Goal: Check status: Check status

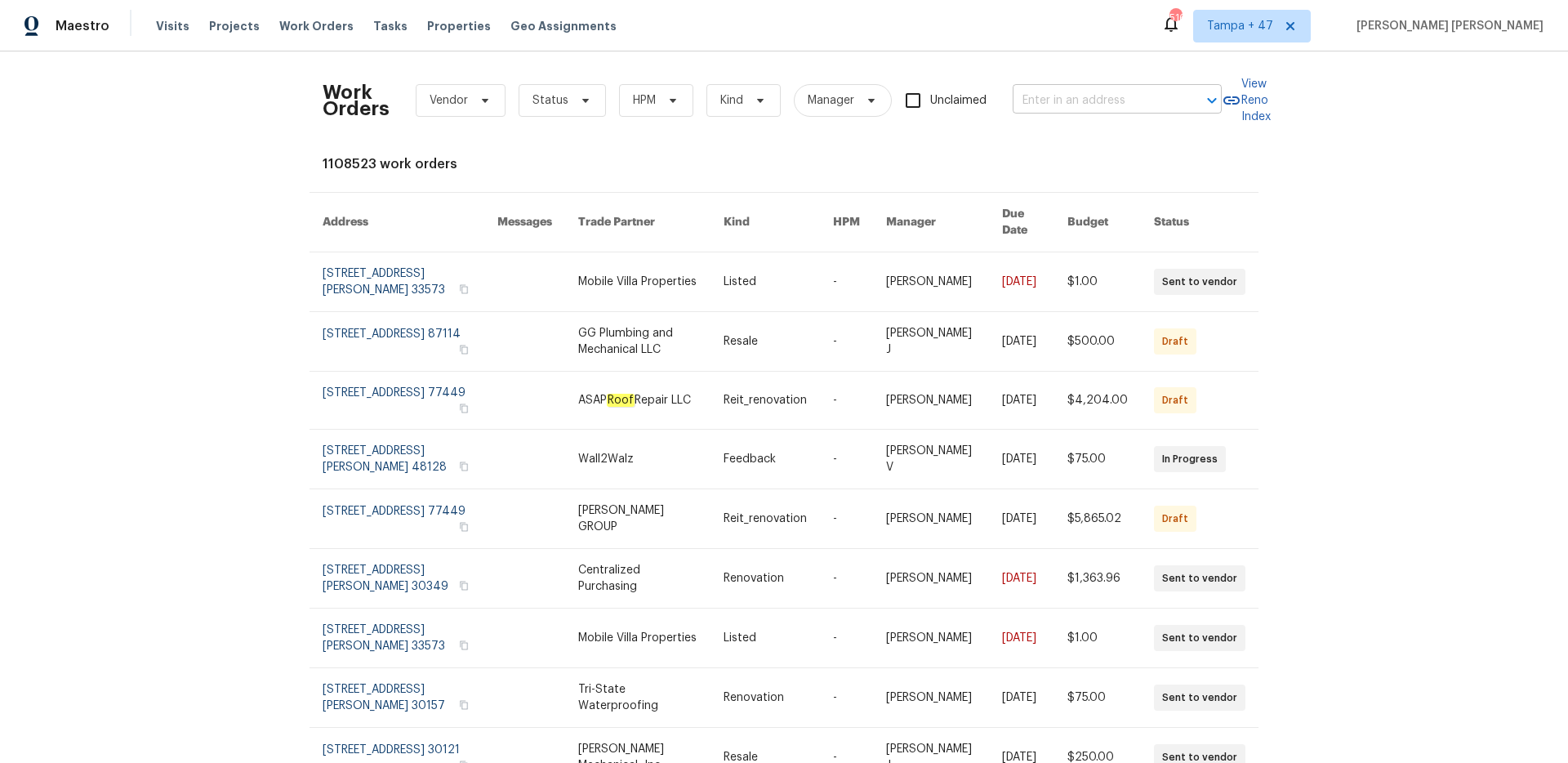
click at [1080, 108] on input "text" at bounding box center [1094, 101] width 164 height 26
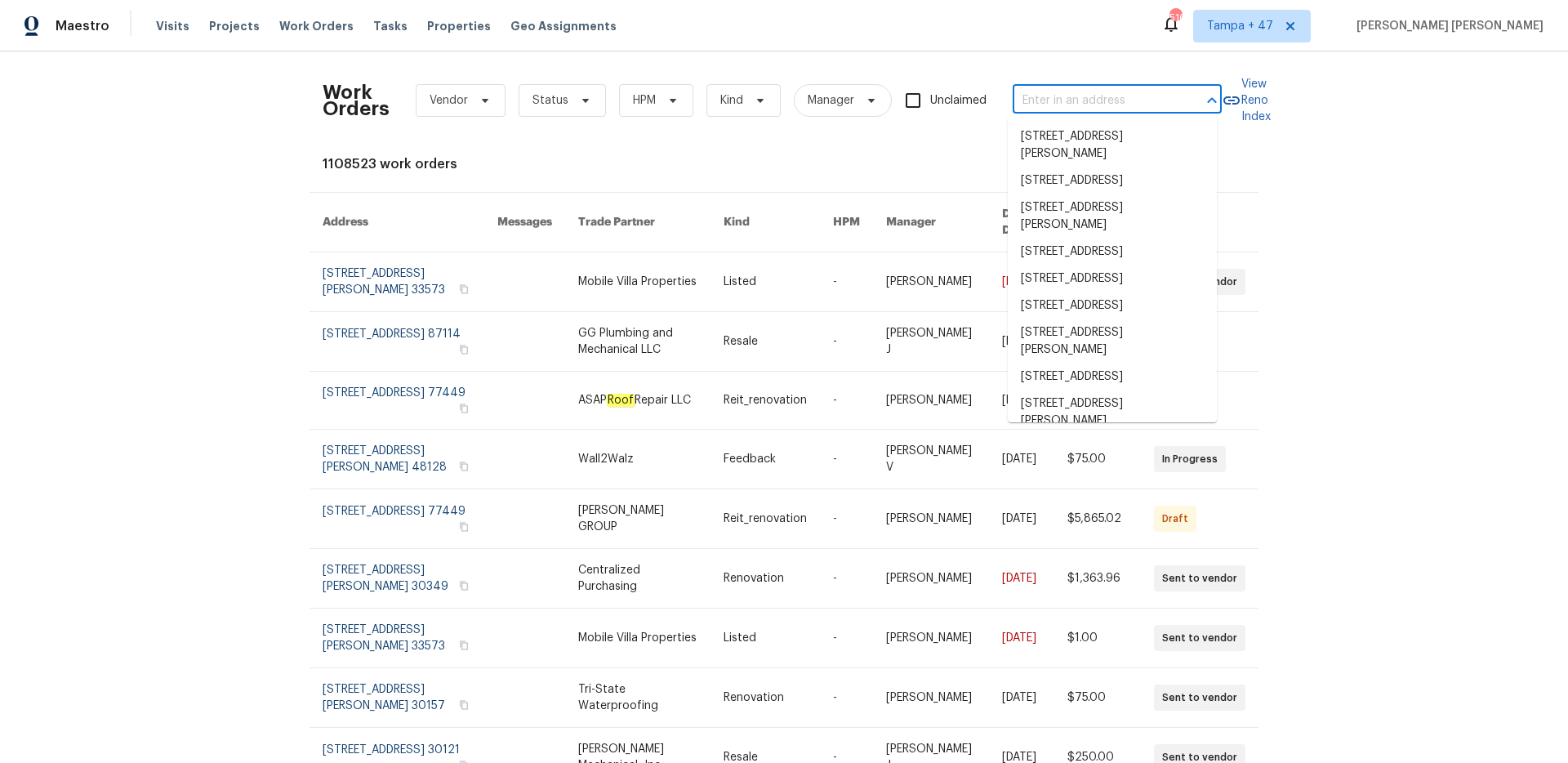
paste input "[STREET_ADDRESS][US_STATE]"
type input "[STREET_ADDRESS][US_STATE]"
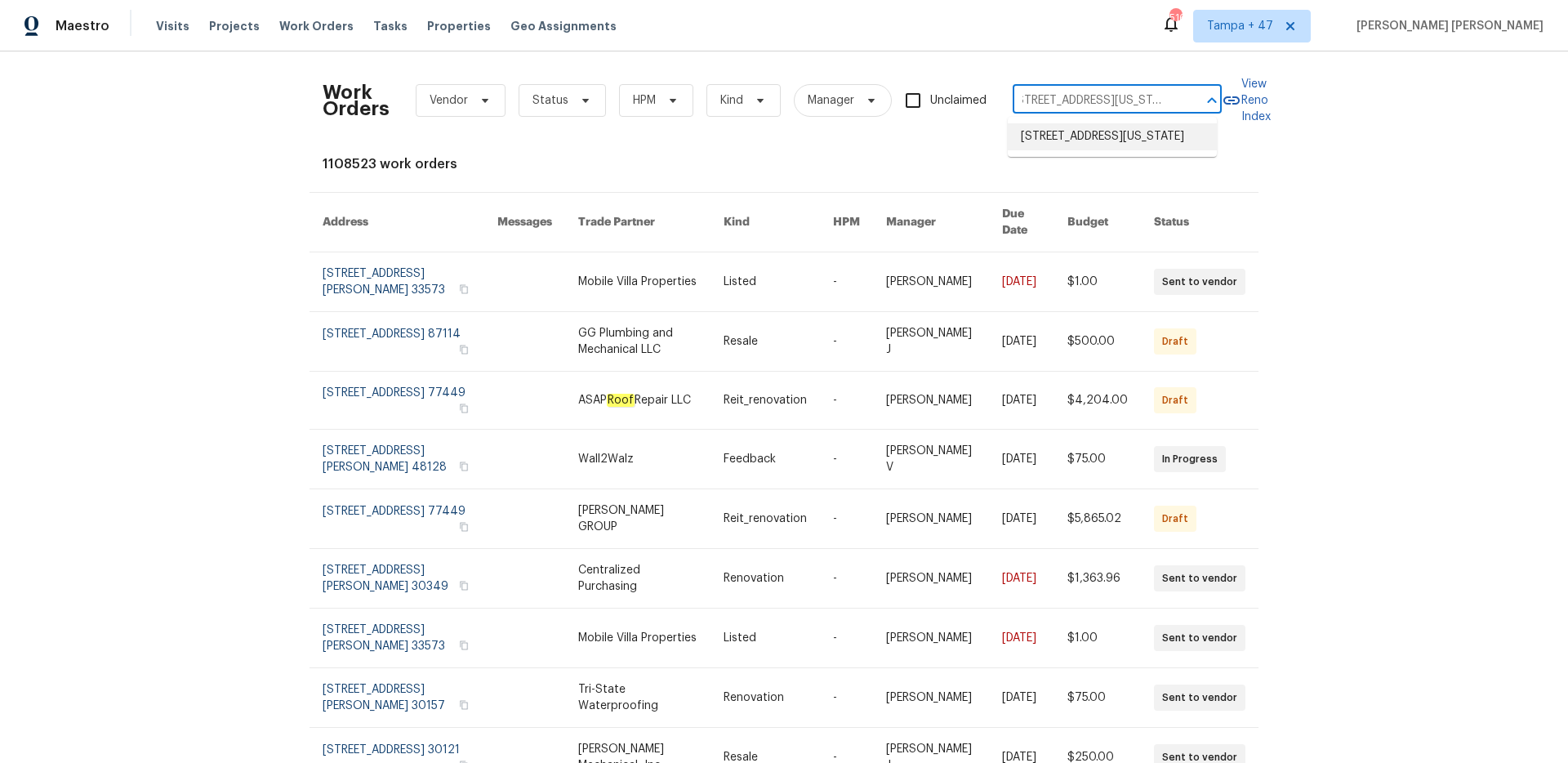
click at [1063, 129] on li "[STREET_ADDRESS][US_STATE]" at bounding box center [1112, 137] width 209 height 27
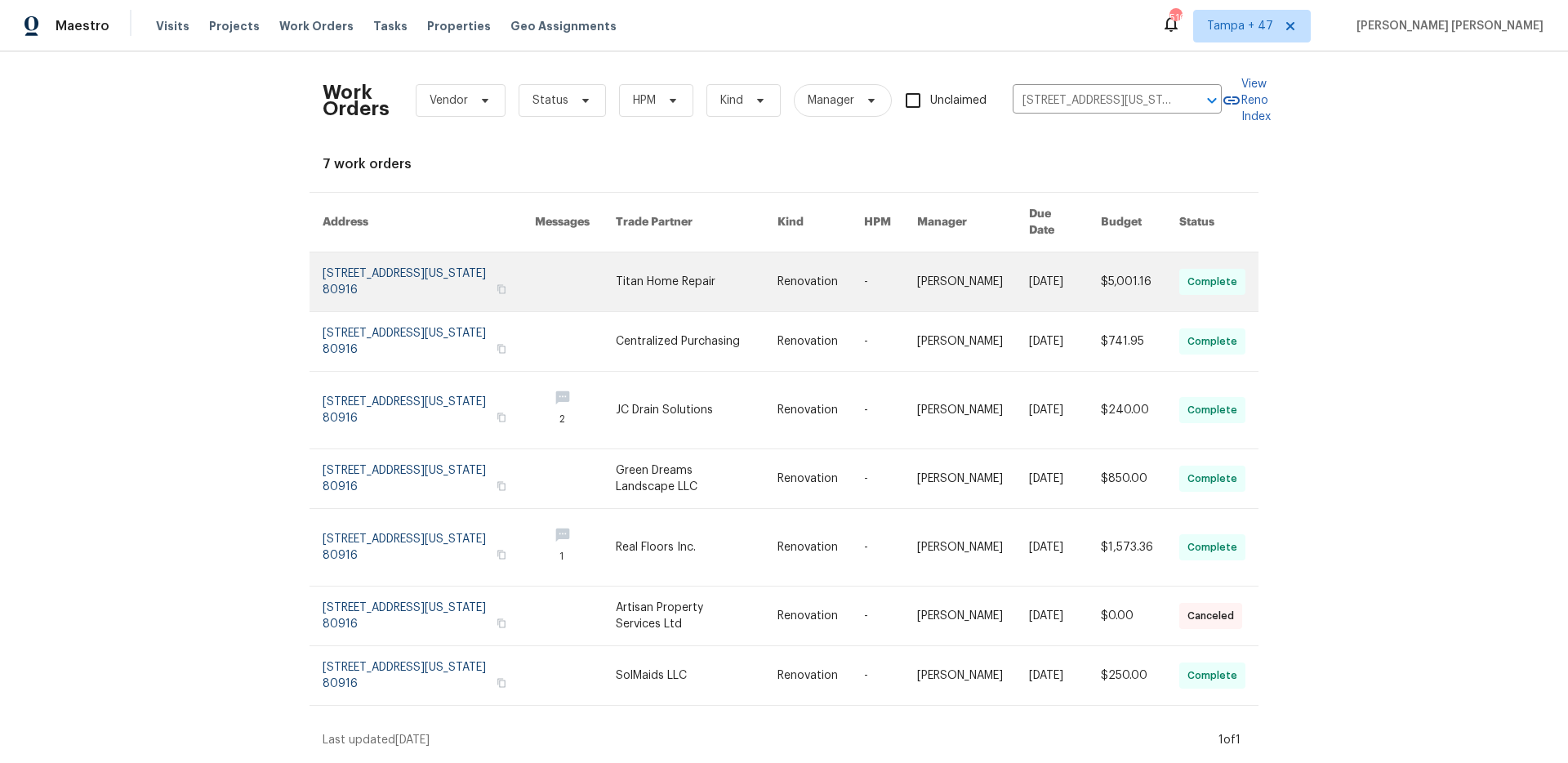
click at [848, 261] on link at bounding box center [820, 282] width 87 height 59
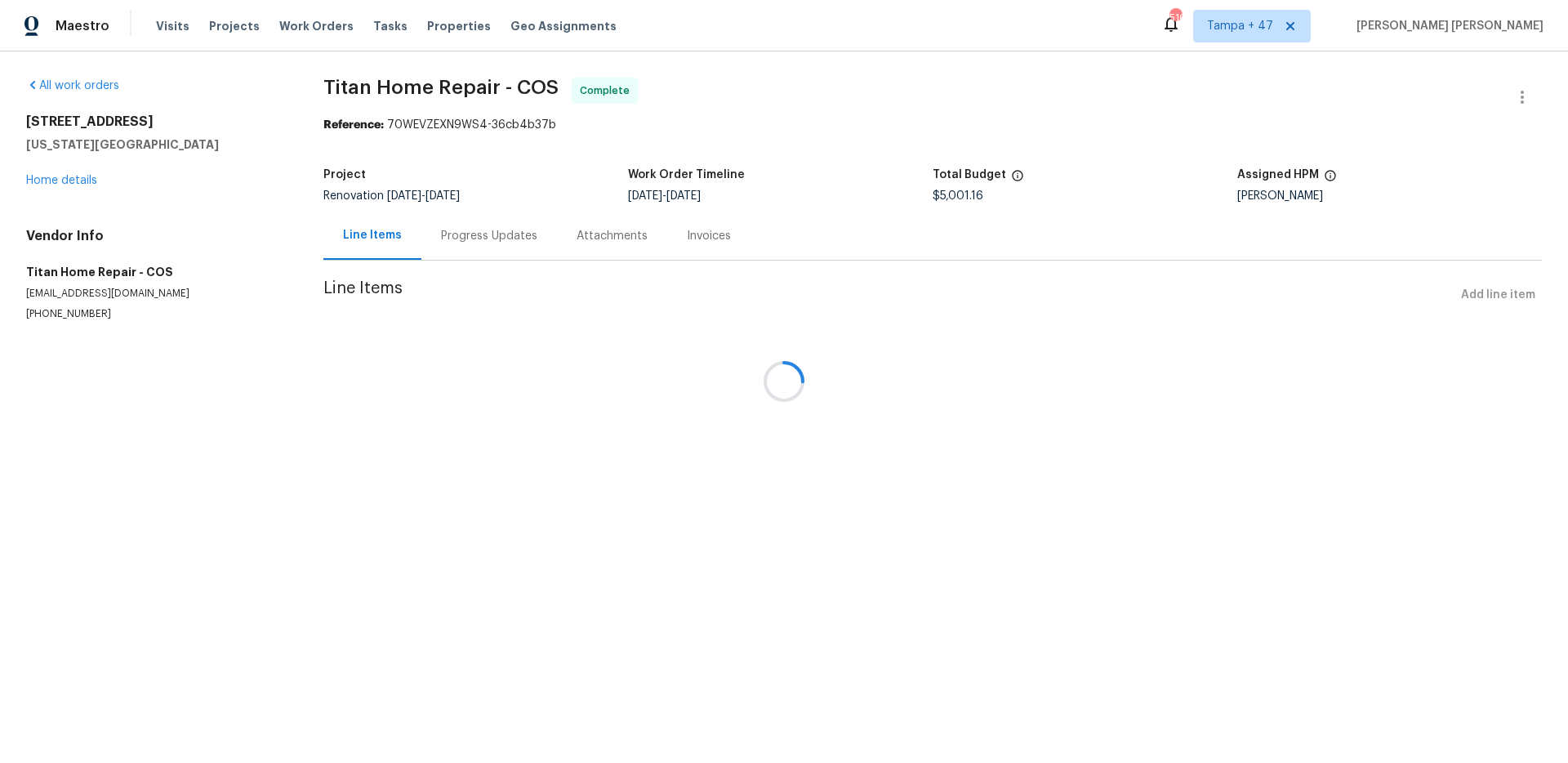
click at [78, 182] on div at bounding box center [784, 382] width 1568 height 763
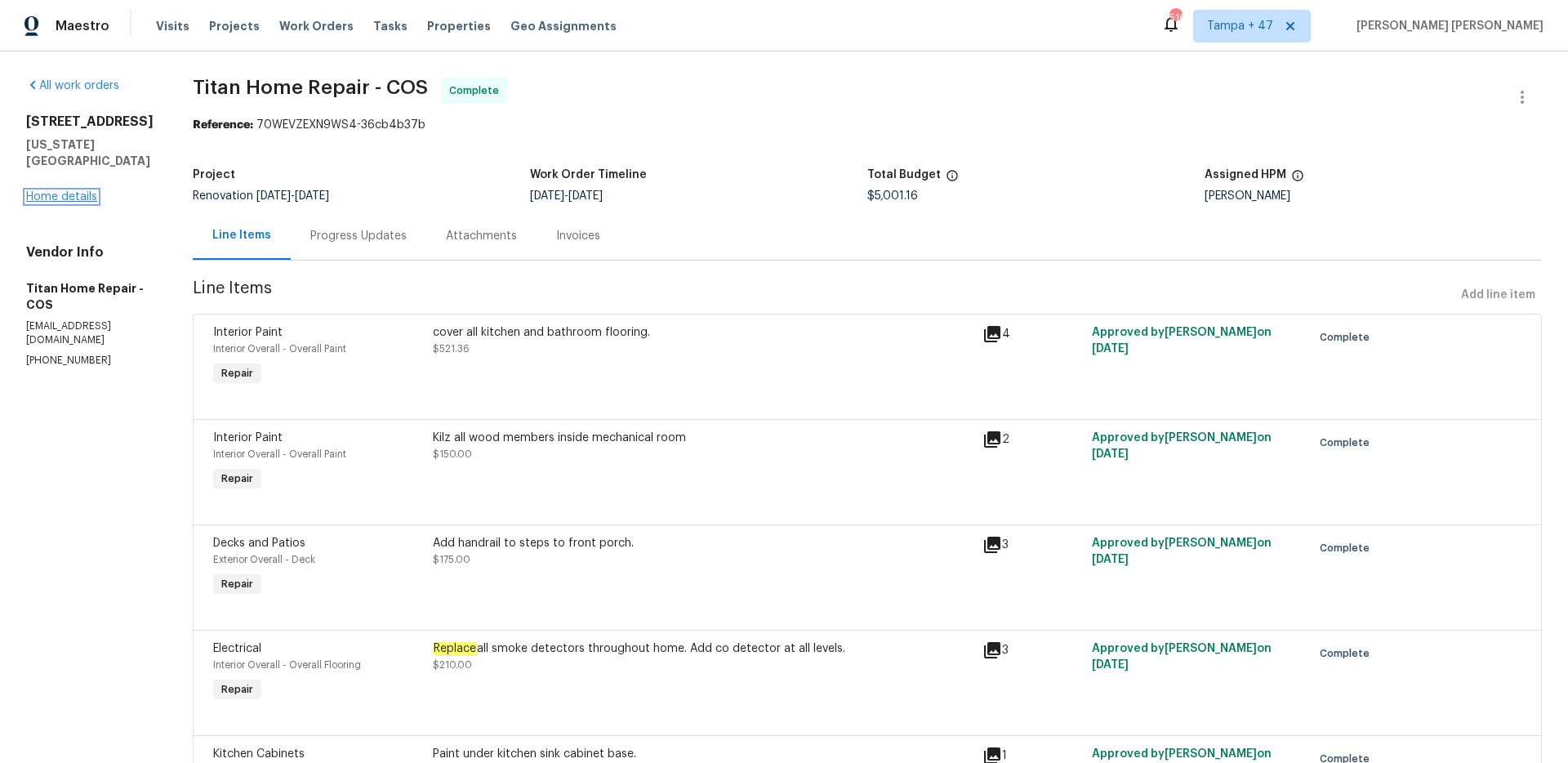
click at [69, 203] on link "Home details" at bounding box center [61, 197] width 71 height 11
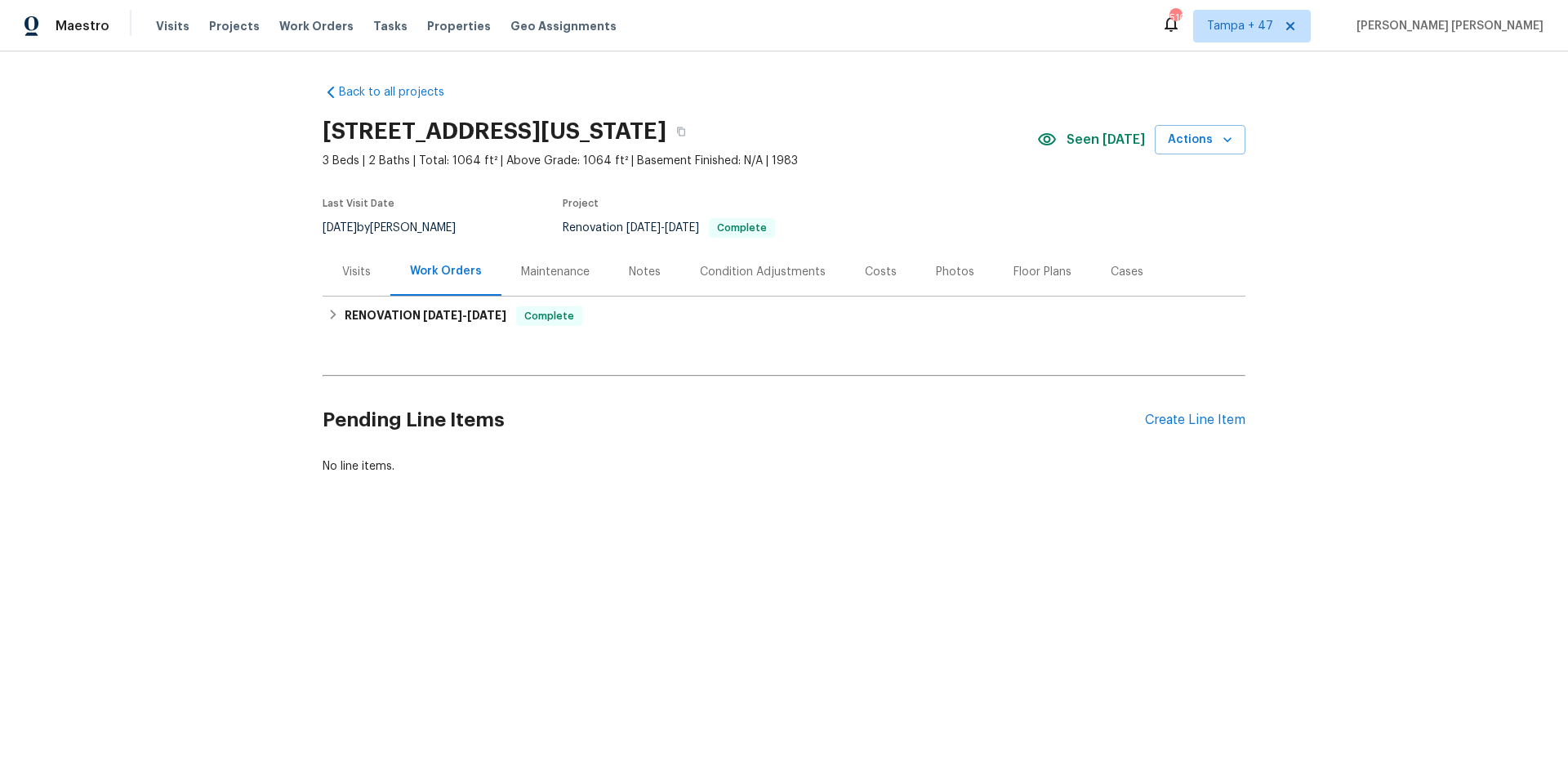
click at [360, 280] on div "Visits" at bounding box center [356, 271] width 68 height 49
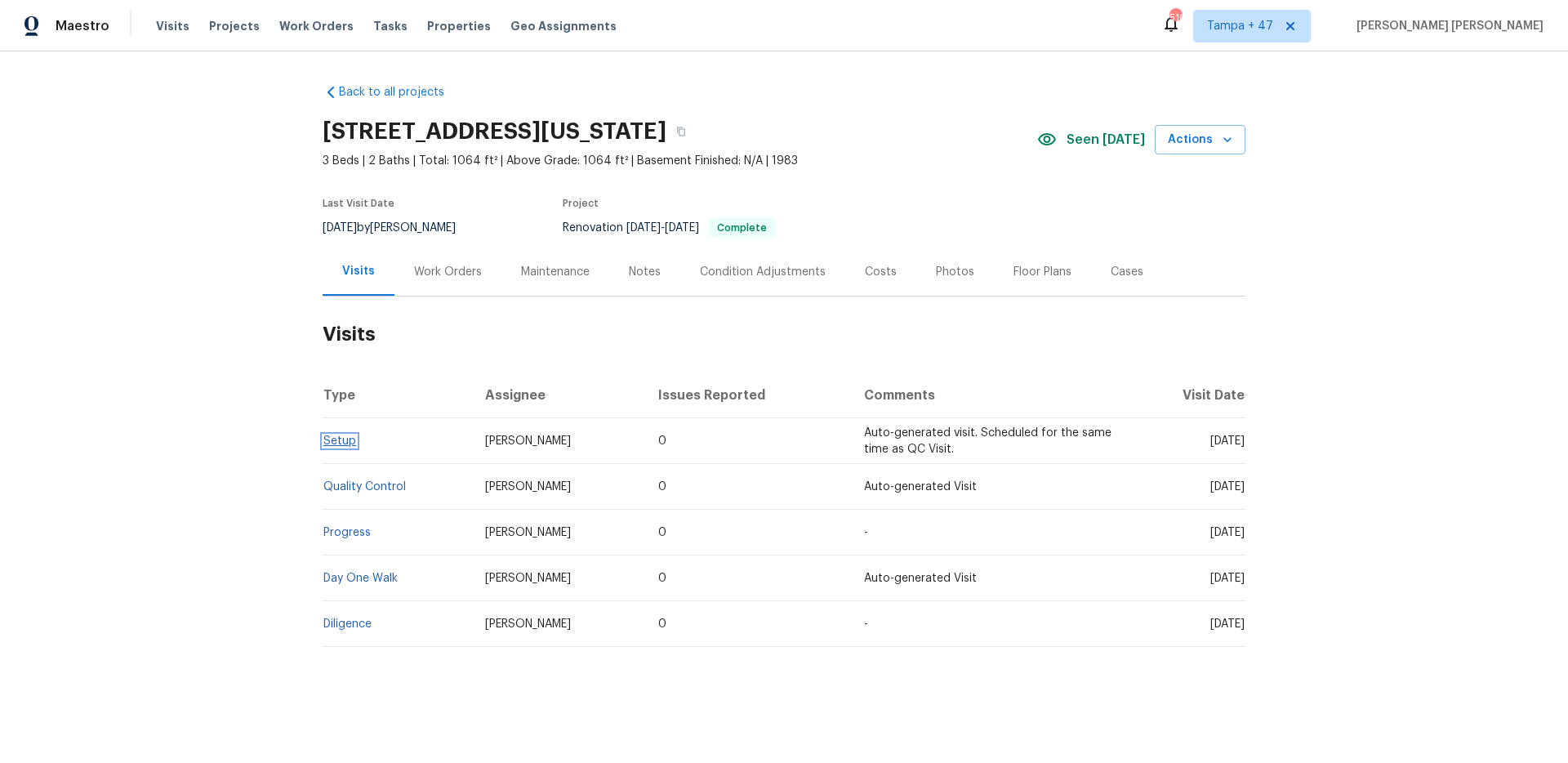
click at [324, 440] on link "Setup" at bounding box center [340, 441] width 32 height 11
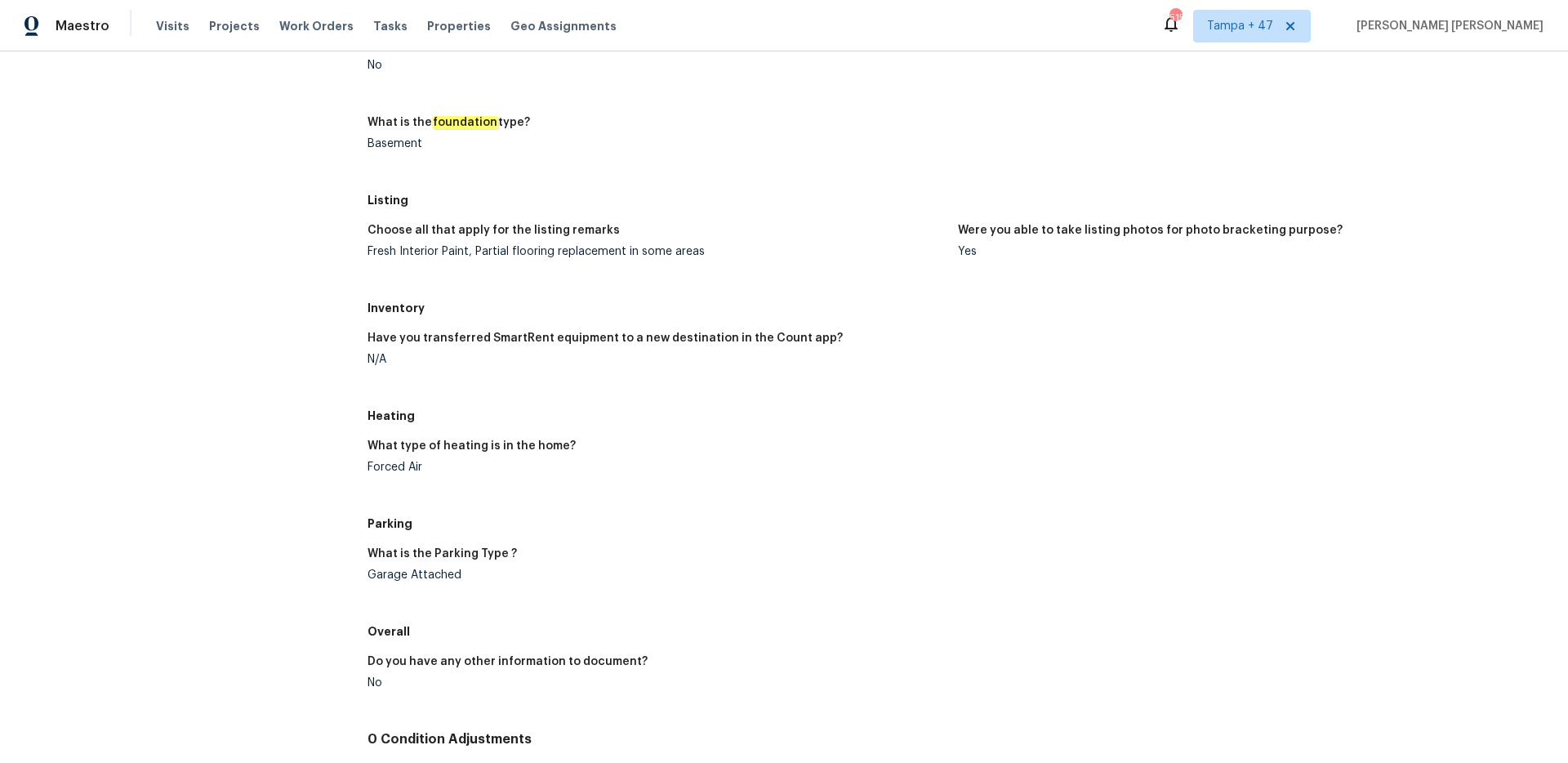
scroll to position [1222, 0]
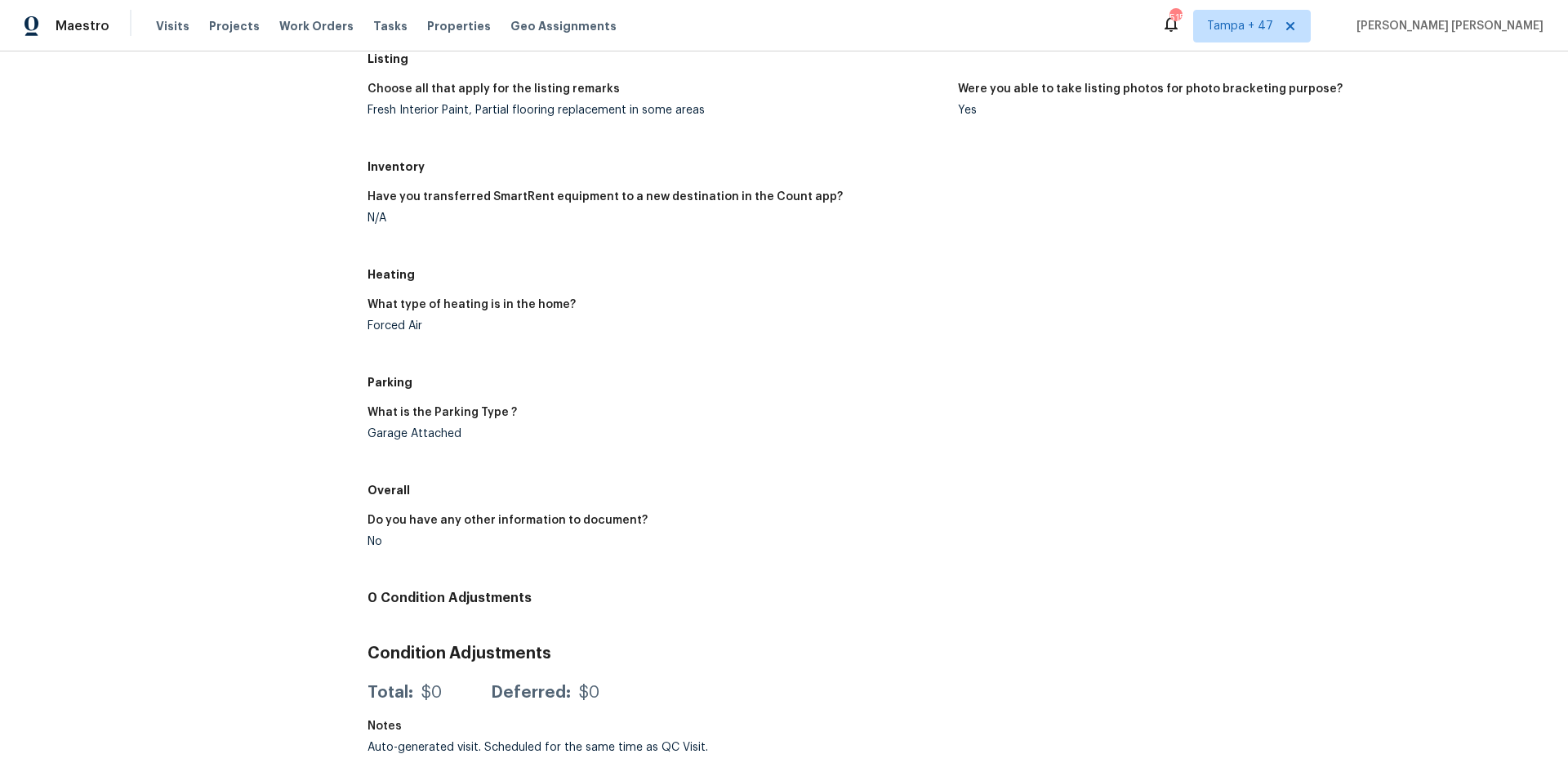
click at [607, 226] on figure "Have you transferred SmartRent equipment to a new destination in the Count app?…" at bounding box center [662, 221] width 591 height 59
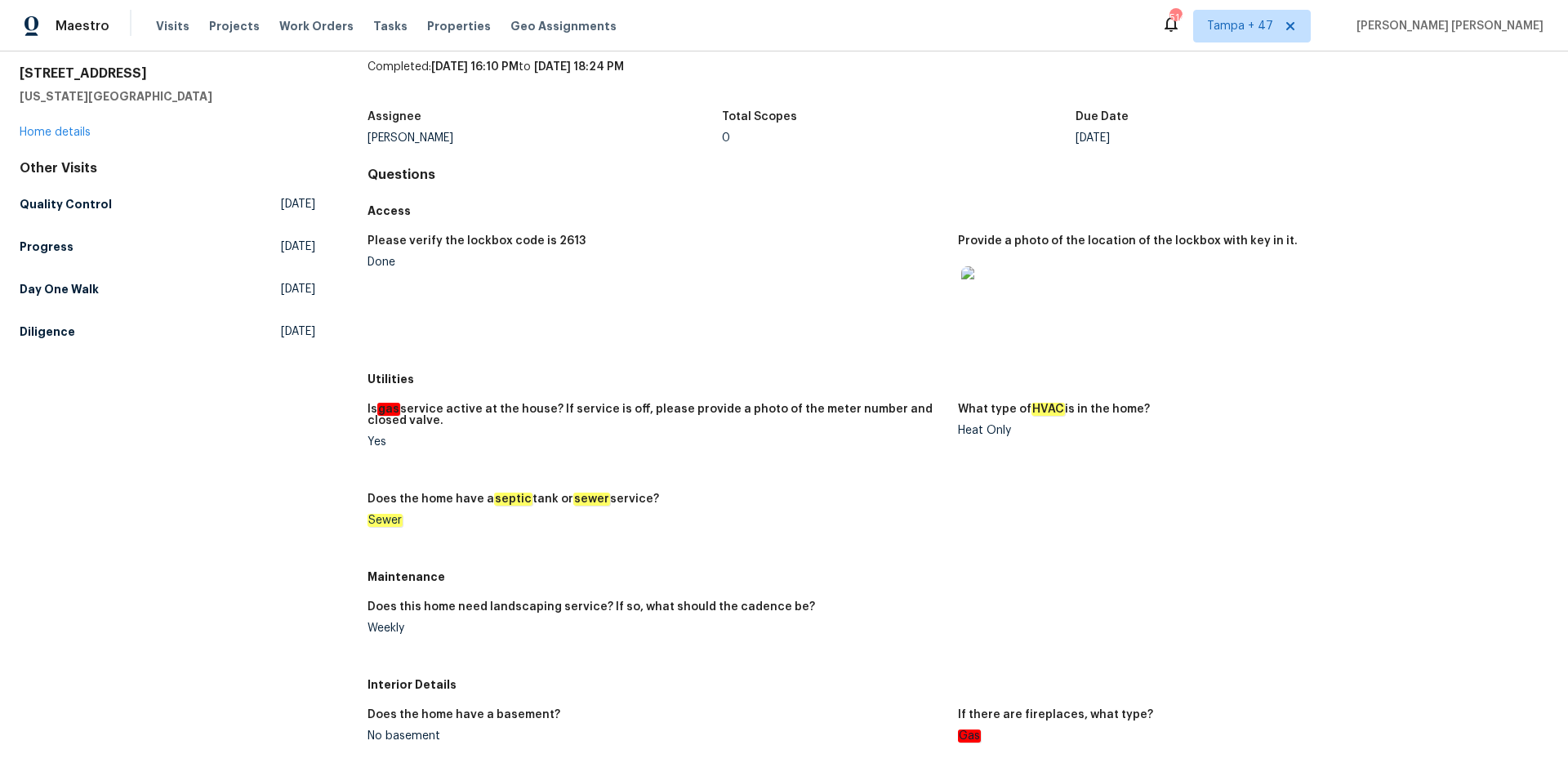
scroll to position [0, 0]
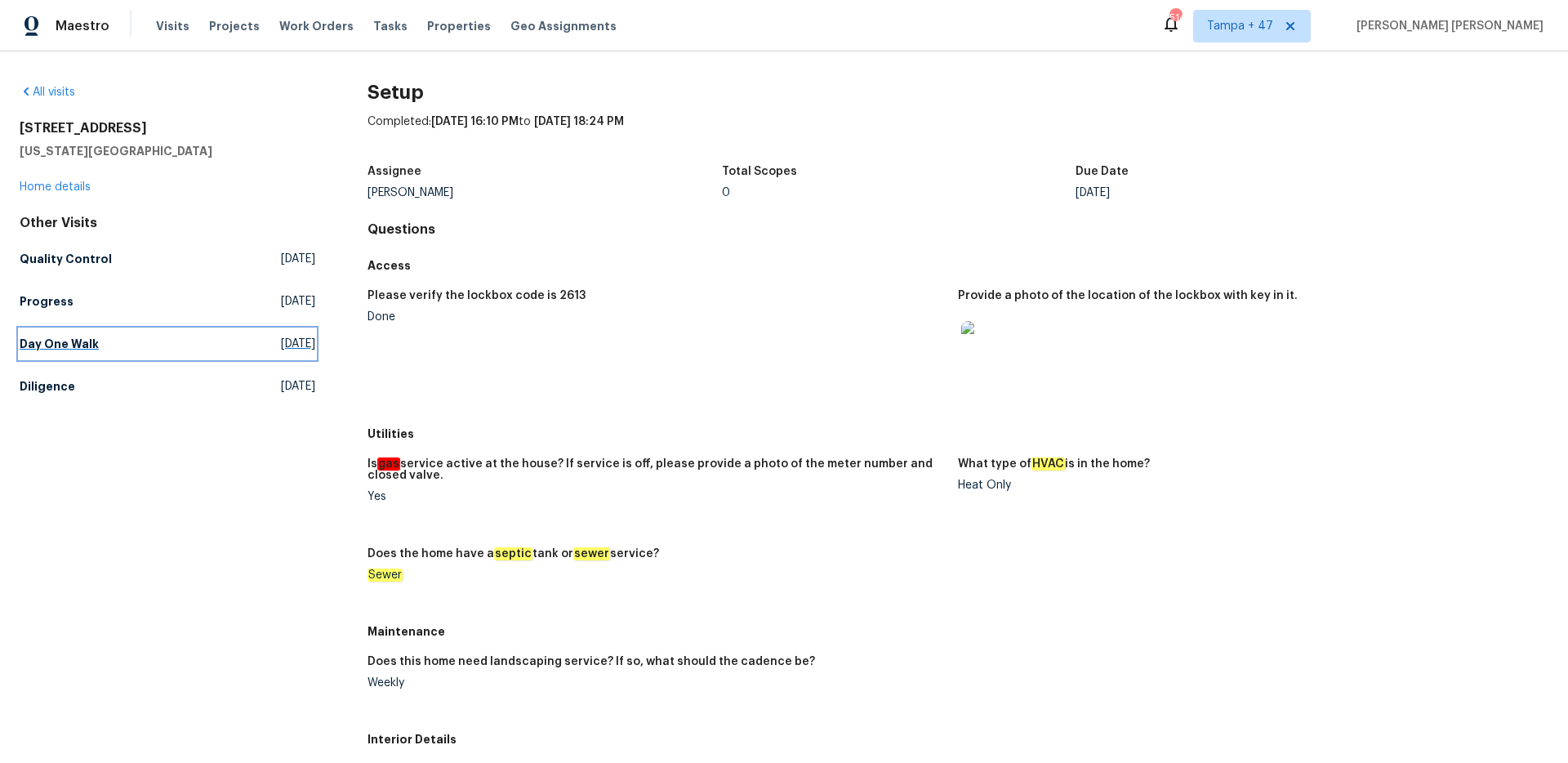
click at [72, 348] on h5 "Day One Walk" at bounding box center [59, 343] width 79 height 16
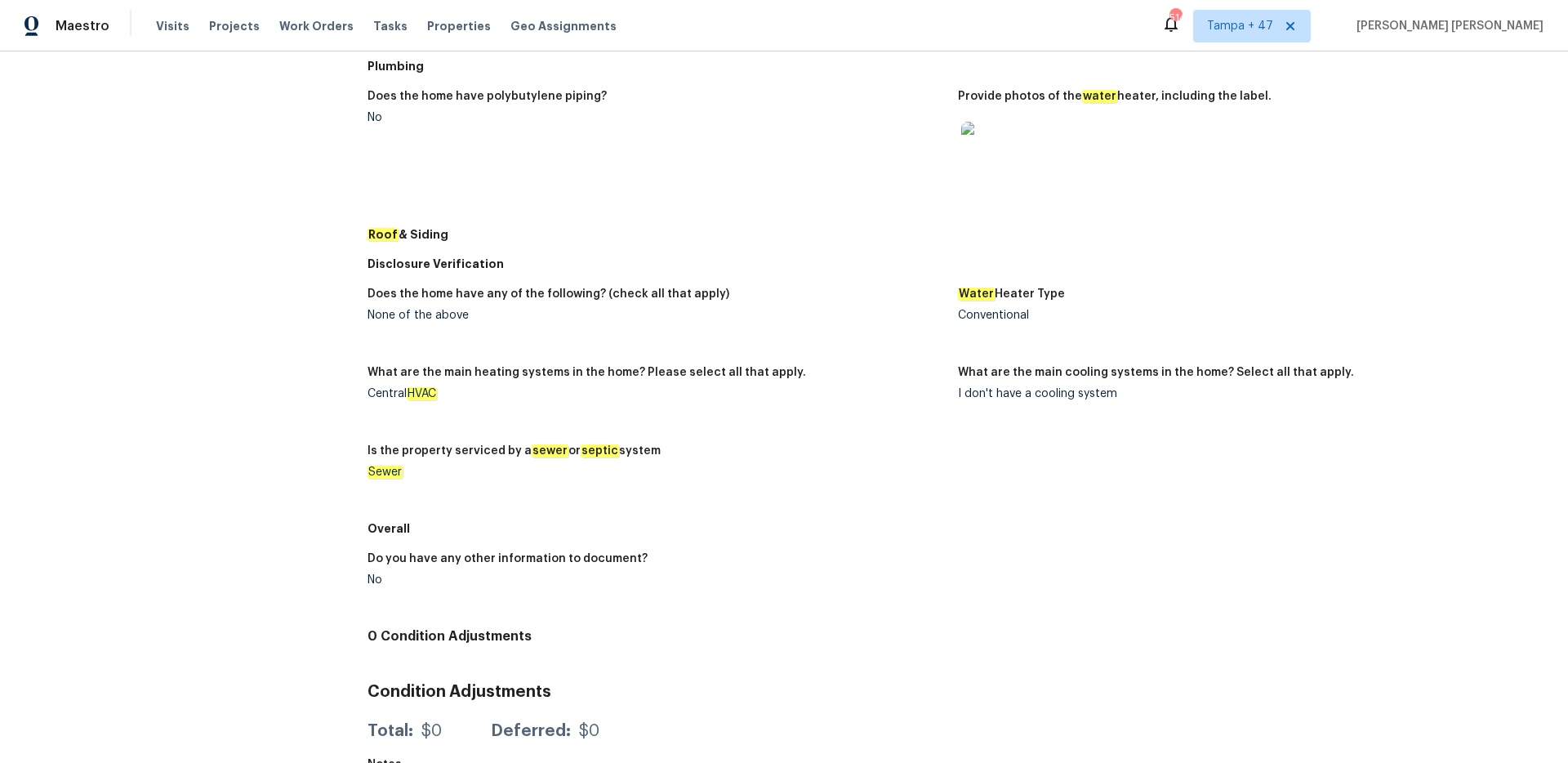
scroll to position [539, 0]
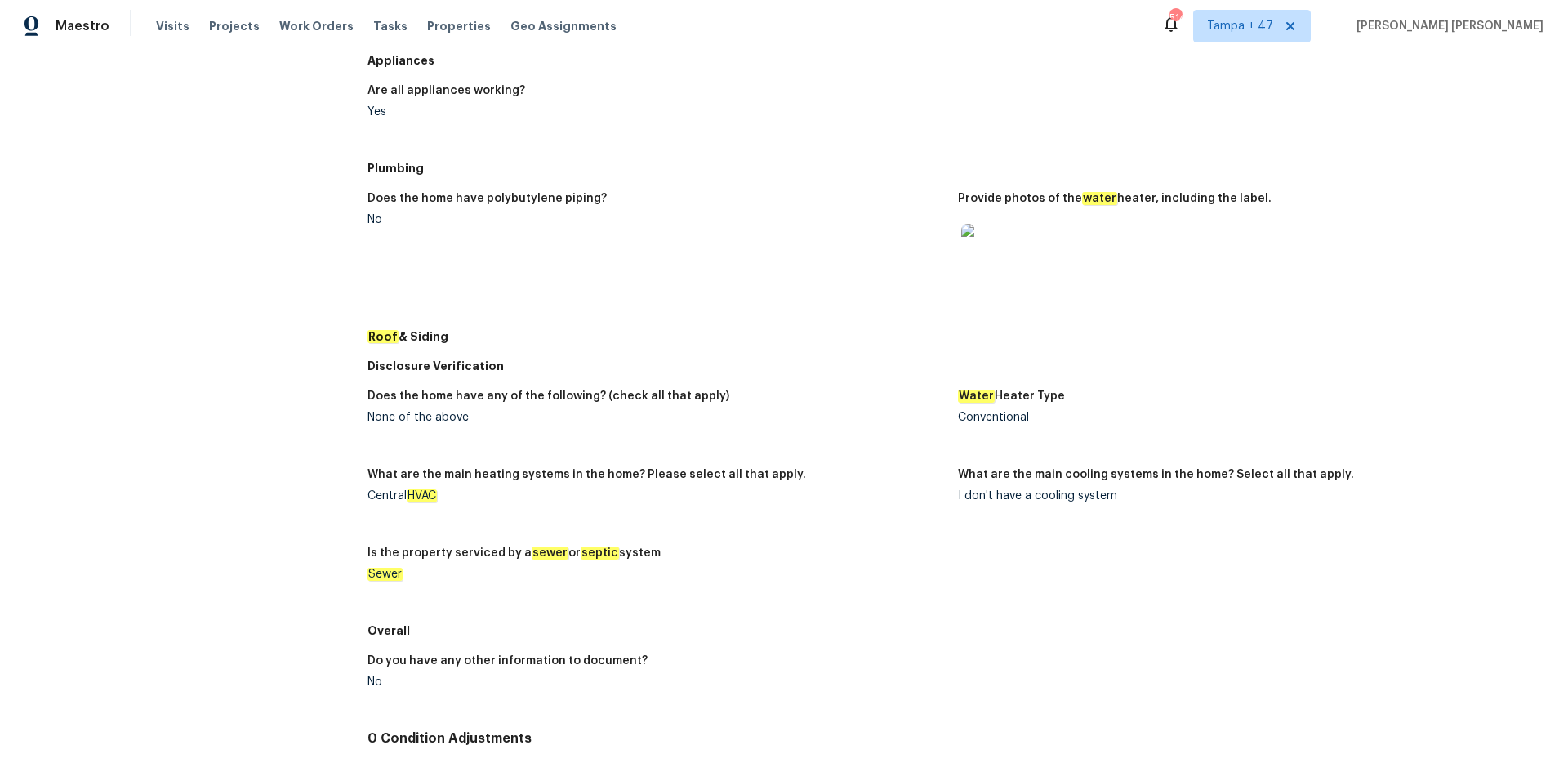
click at [988, 227] on img at bounding box center [987, 249] width 52 height 52
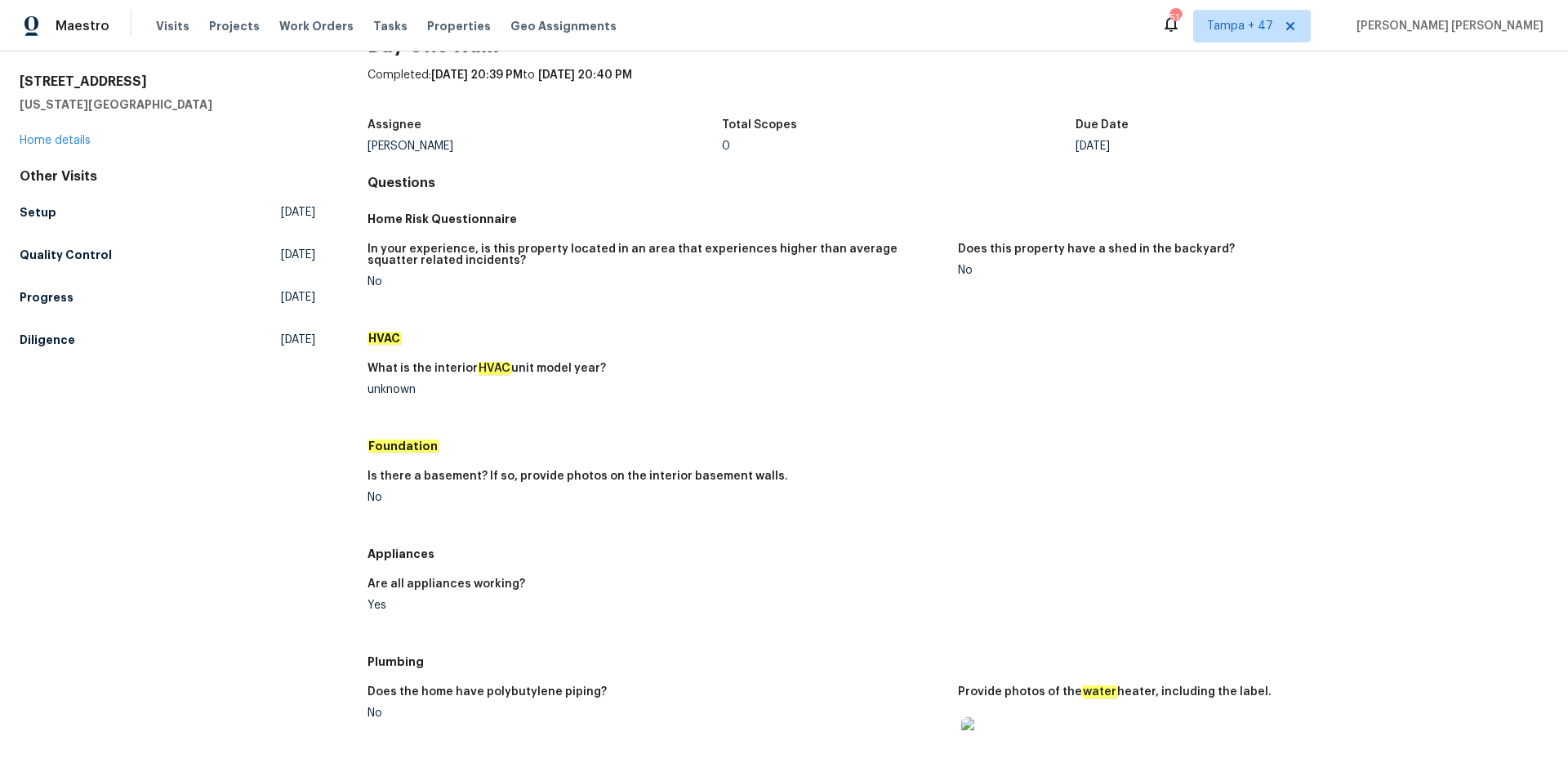
scroll to position [0, 0]
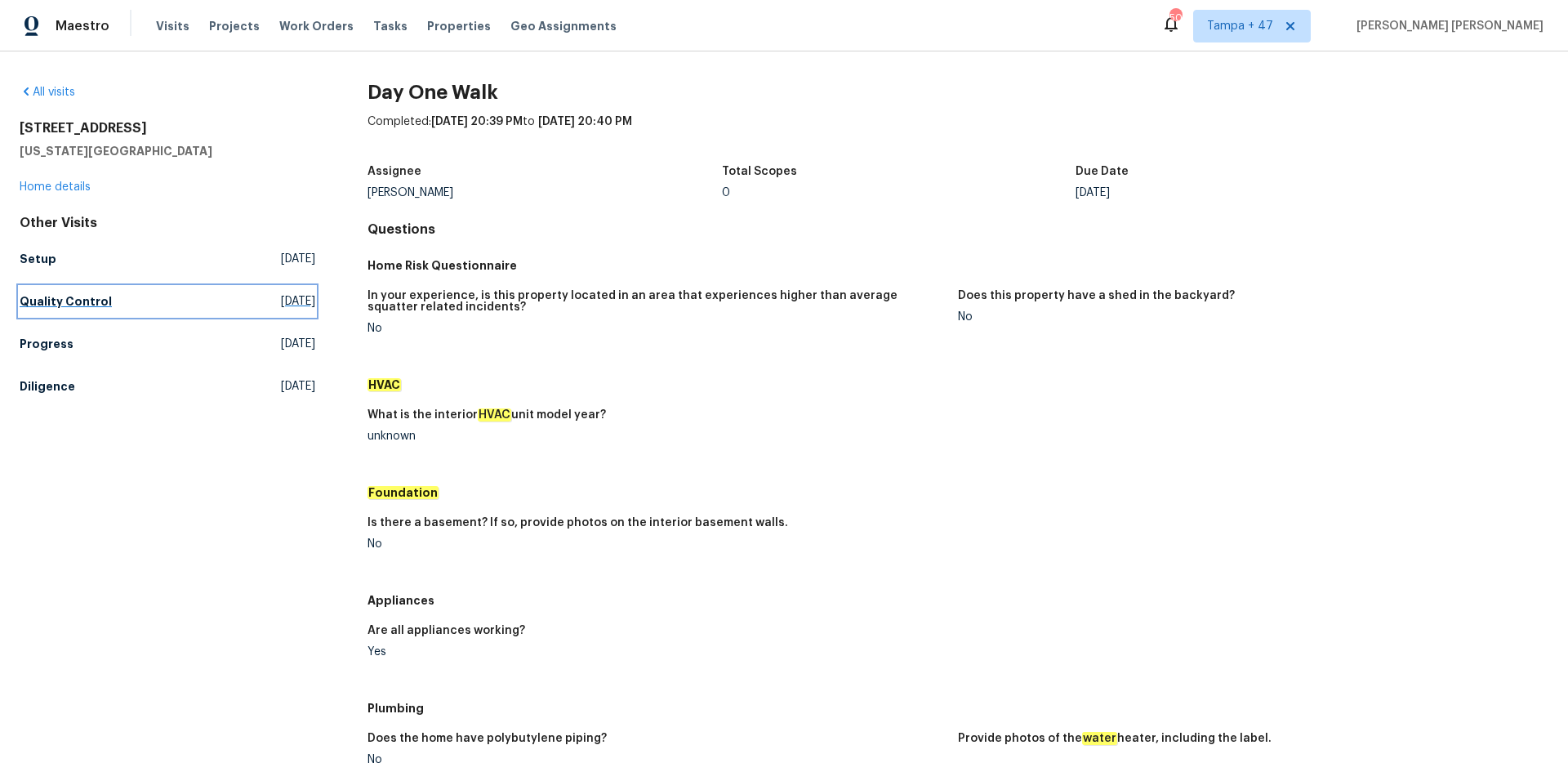
click at [83, 293] on h5 "Quality Control" at bounding box center [66, 301] width 92 height 16
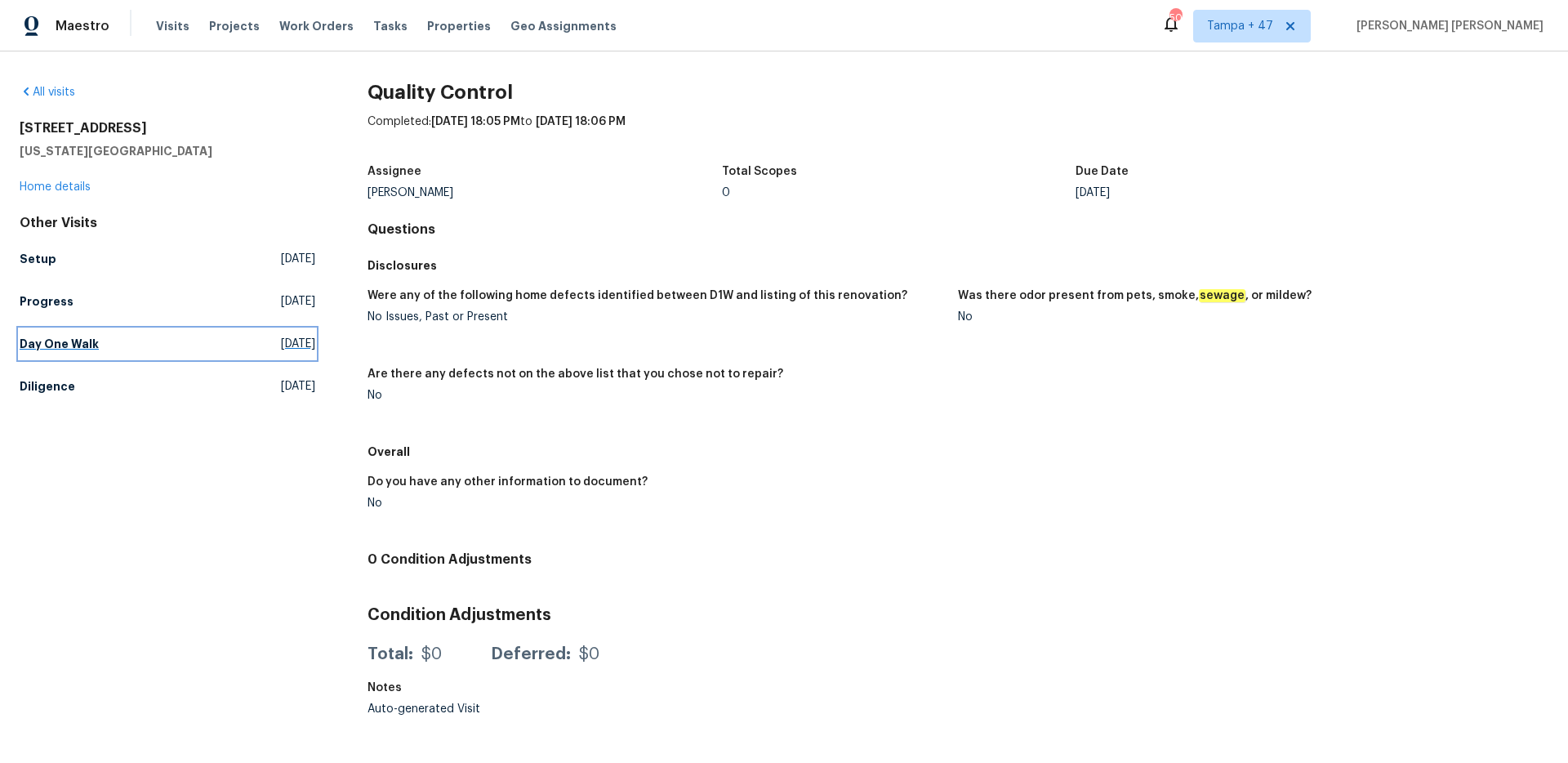
click at [60, 337] on h5 "Day One Walk" at bounding box center [59, 343] width 79 height 16
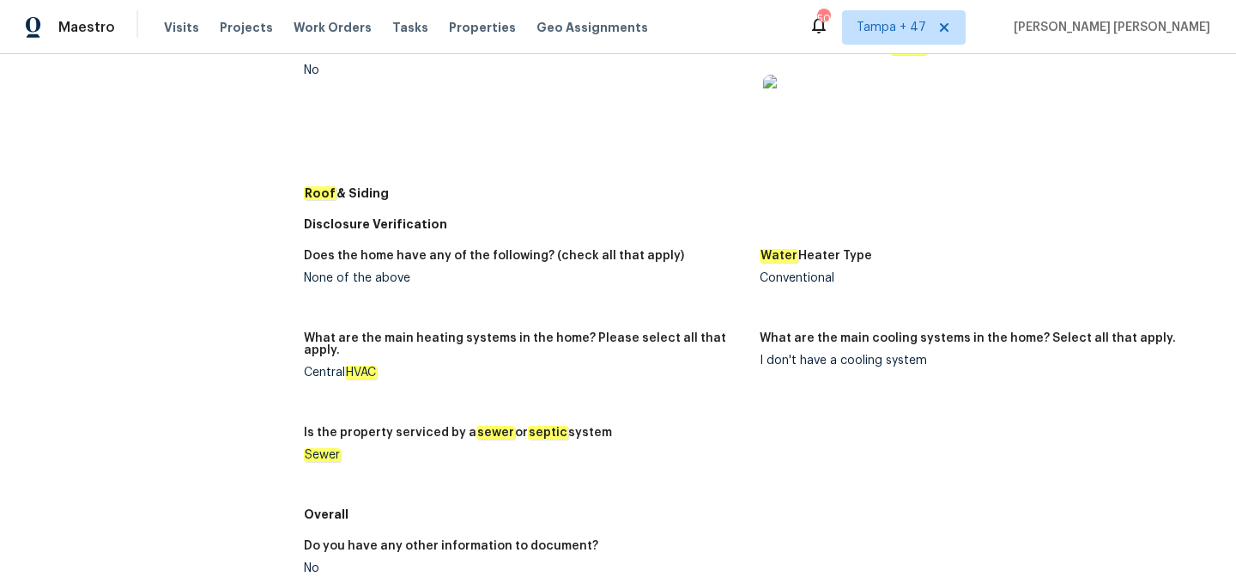
scroll to position [728, 0]
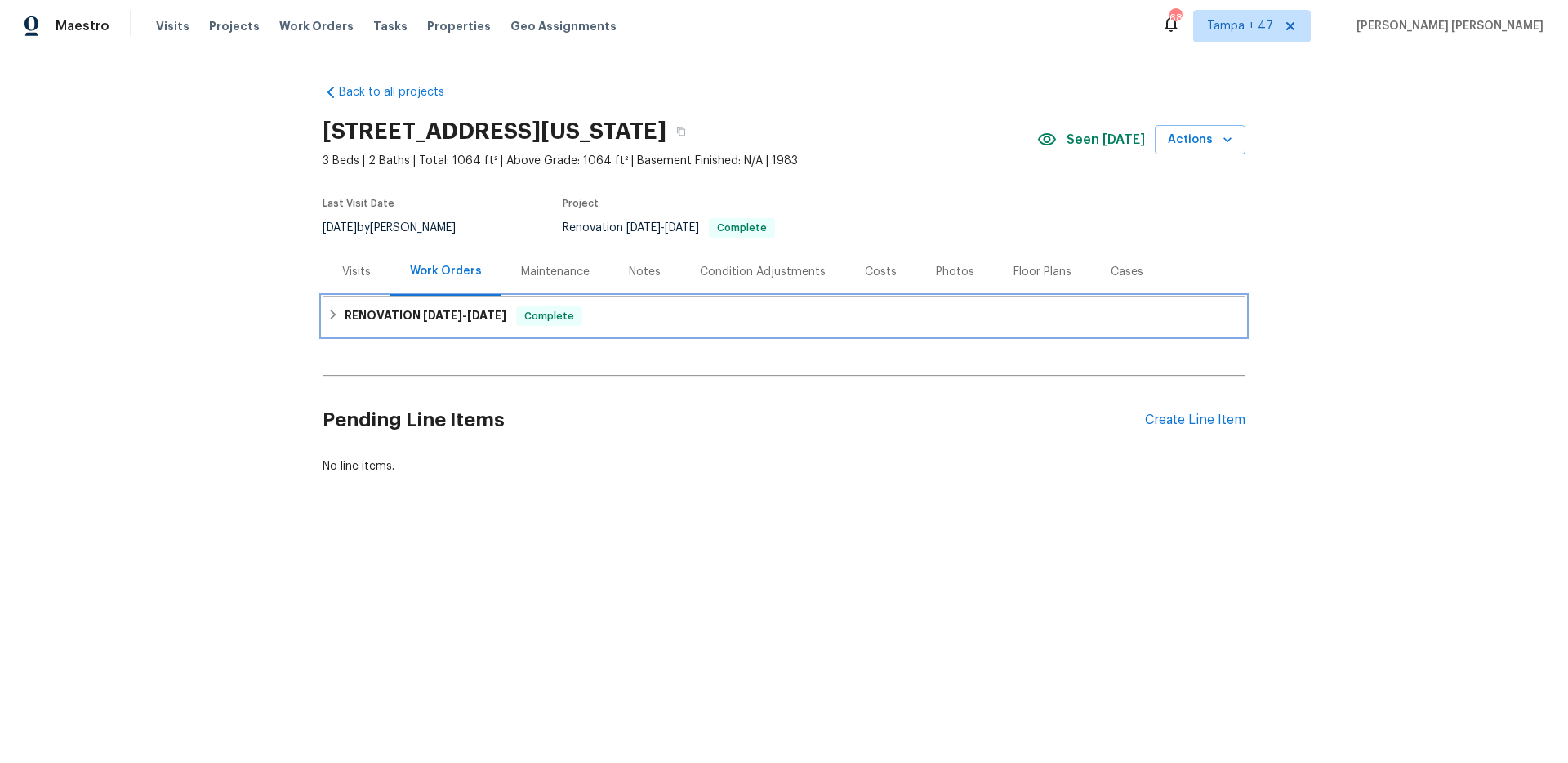
click at [513, 307] on div "RENOVATION [DATE] - [DATE] Complete" at bounding box center [784, 316] width 913 height 20
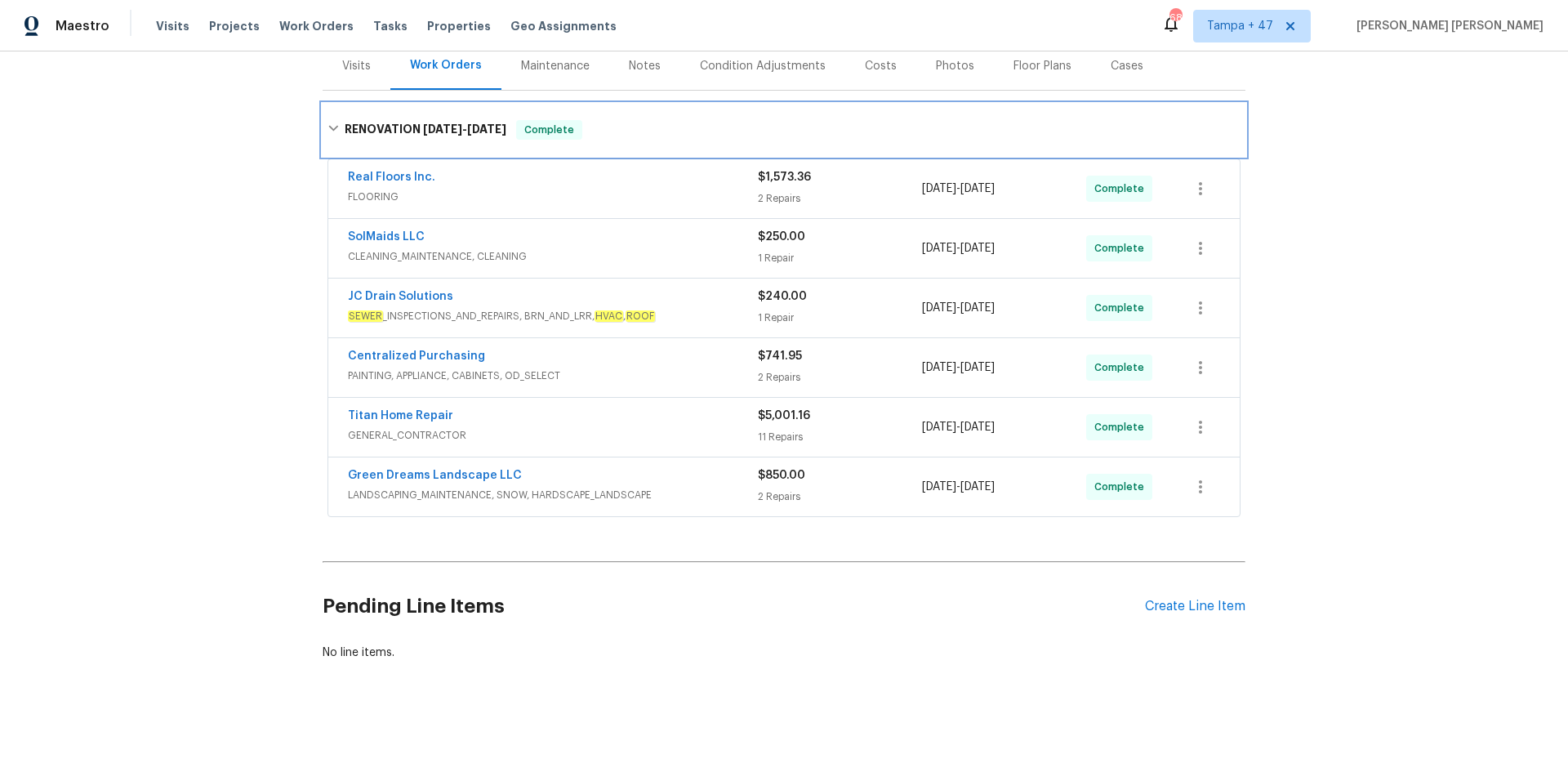
scroll to position [227, 0]
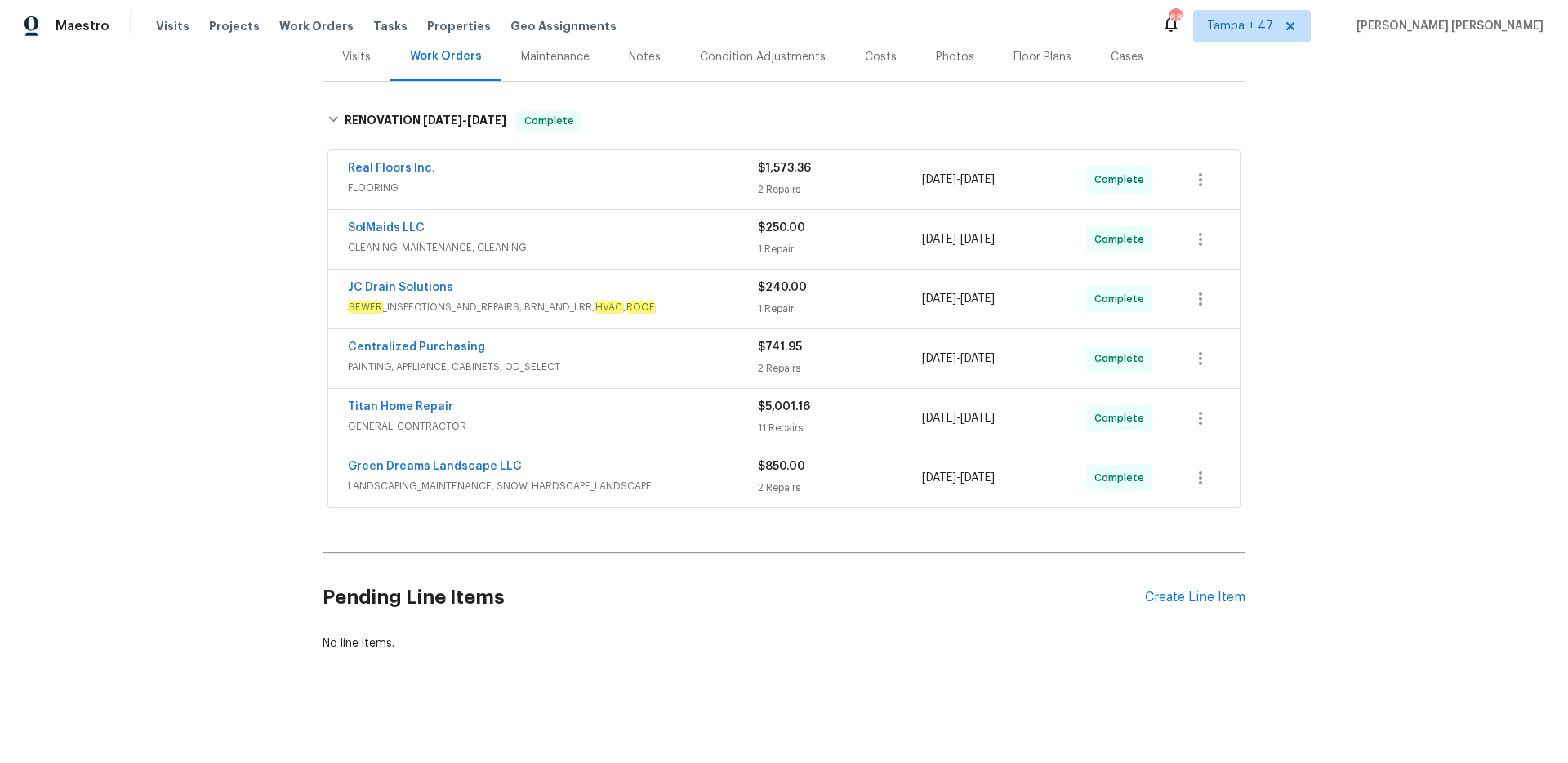
click at [730, 478] on span "LANDSCAPING_MAINTENANCE, SNOW, HARDSCAPE_LANDSCAPE" at bounding box center [553, 485] width 410 height 16
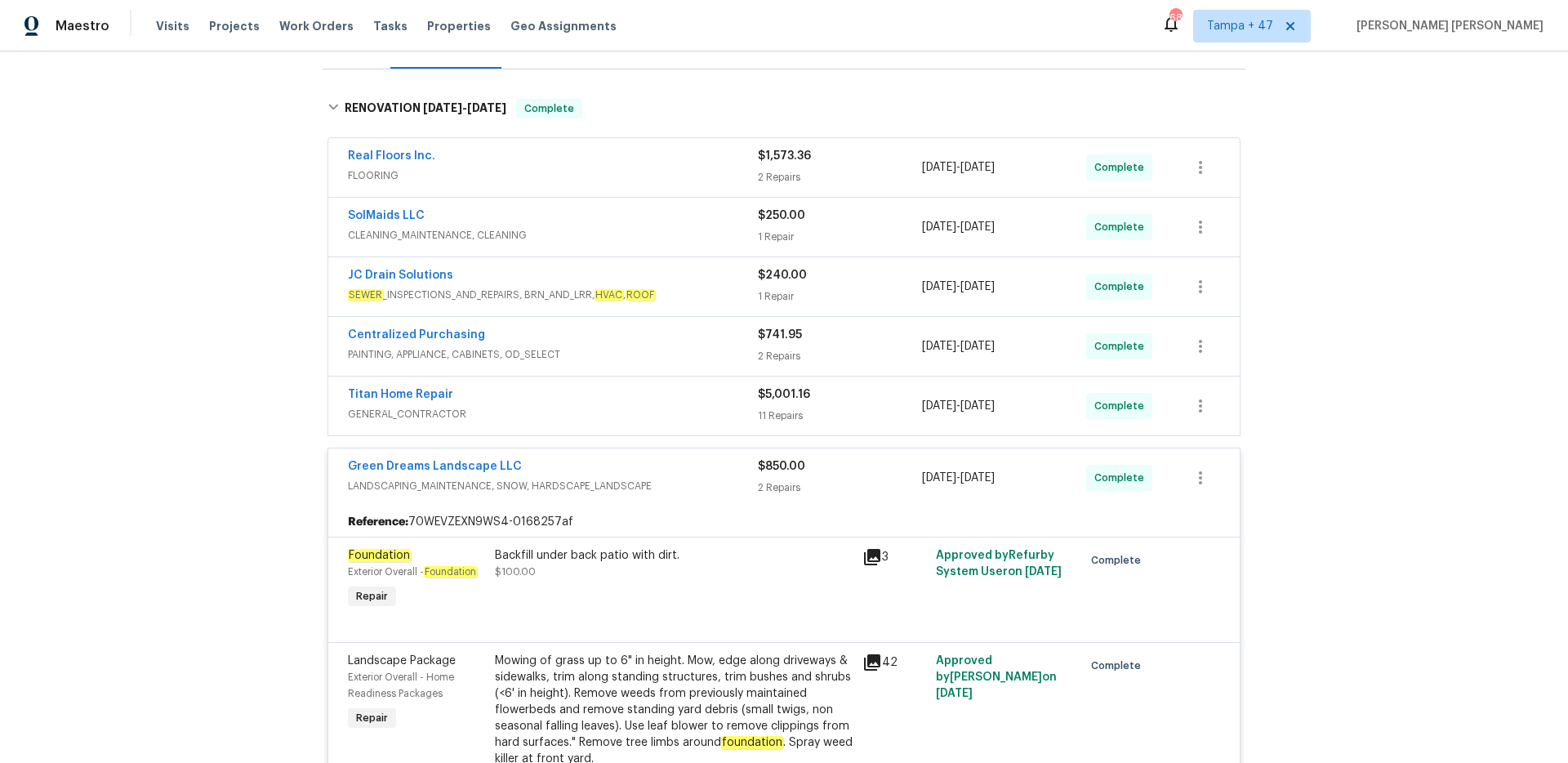
click at [708, 412] on span "GENERAL_CONTRACTOR" at bounding box center [553, 414] width 410 height 16
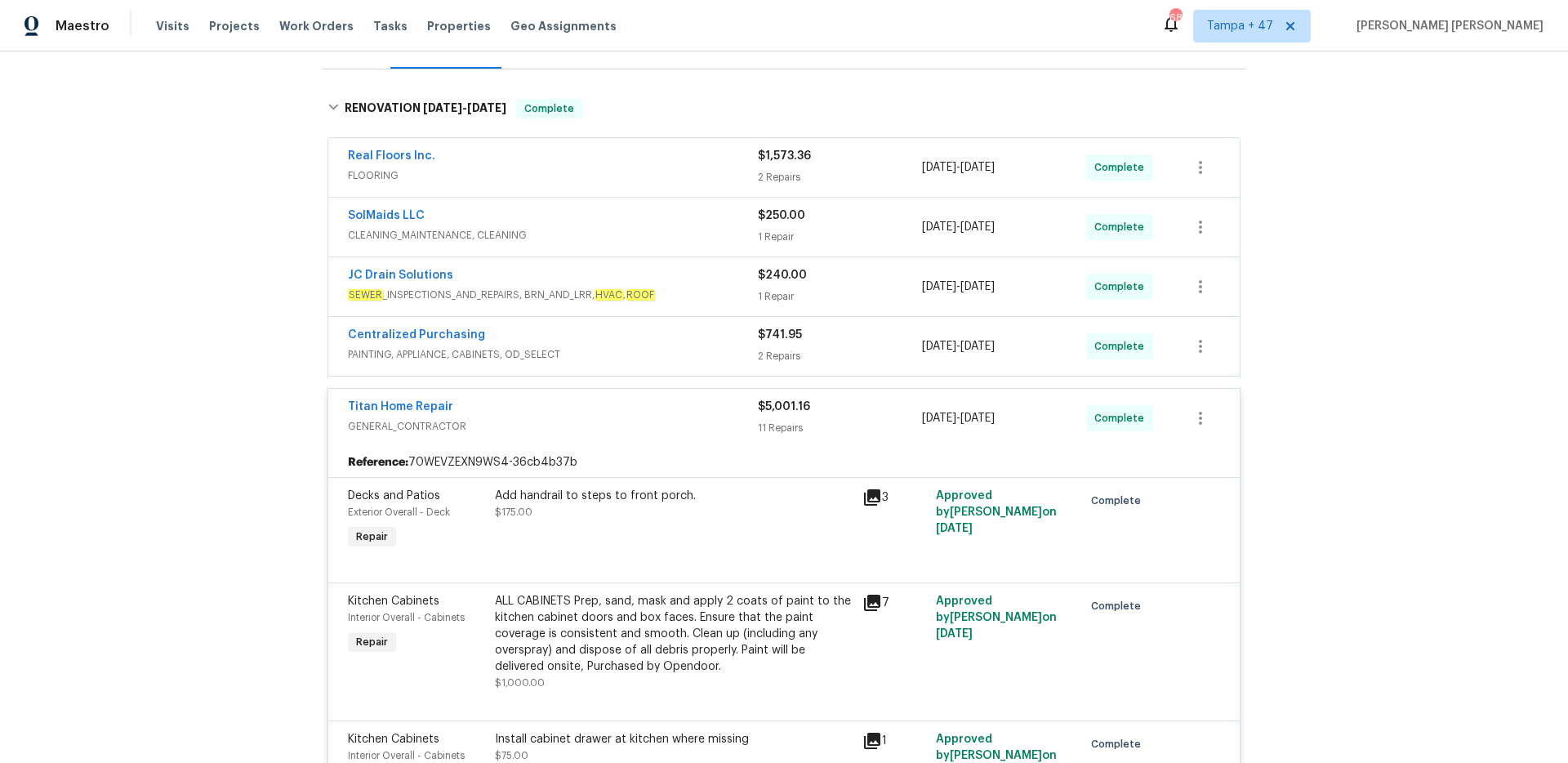
click at [719, 346] on span "PAINTING, APPLIANCE, CABINETS, OD_SELECT" at bounding box center [553, 354] width 410 height 16
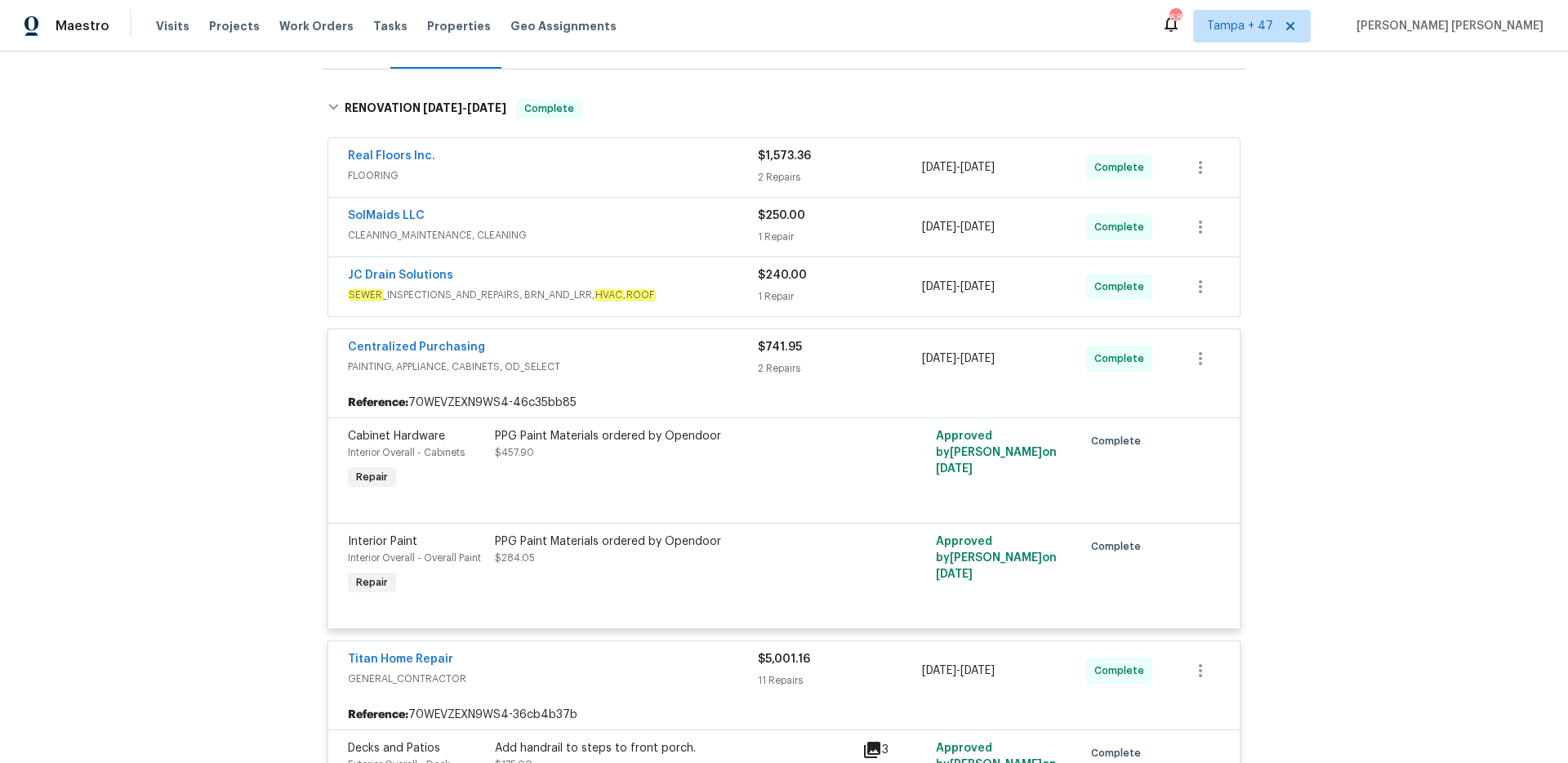
click at [717, 296] on span "SEWER _INSPECTIONS_AND_REPAIRS, BRN_AND_LRR, HVAC , ROOF" at bounding box center [553, 294] width 410 height 16
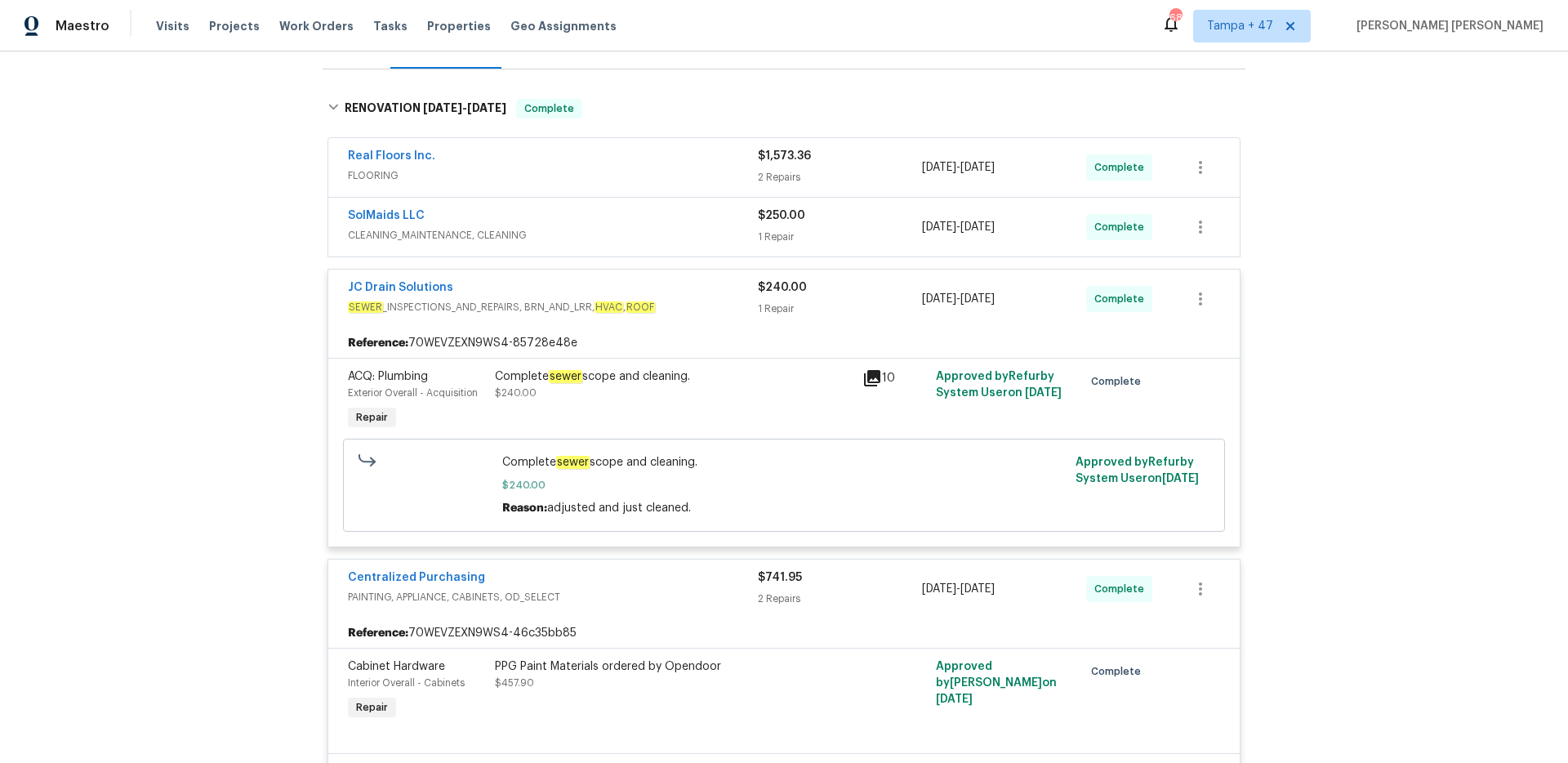
click at [693, 245] on div "SolMaids LLC CLEANING_MAINTENANCE, CLEANING" at bounding box center [553, 226] width 410 height 39
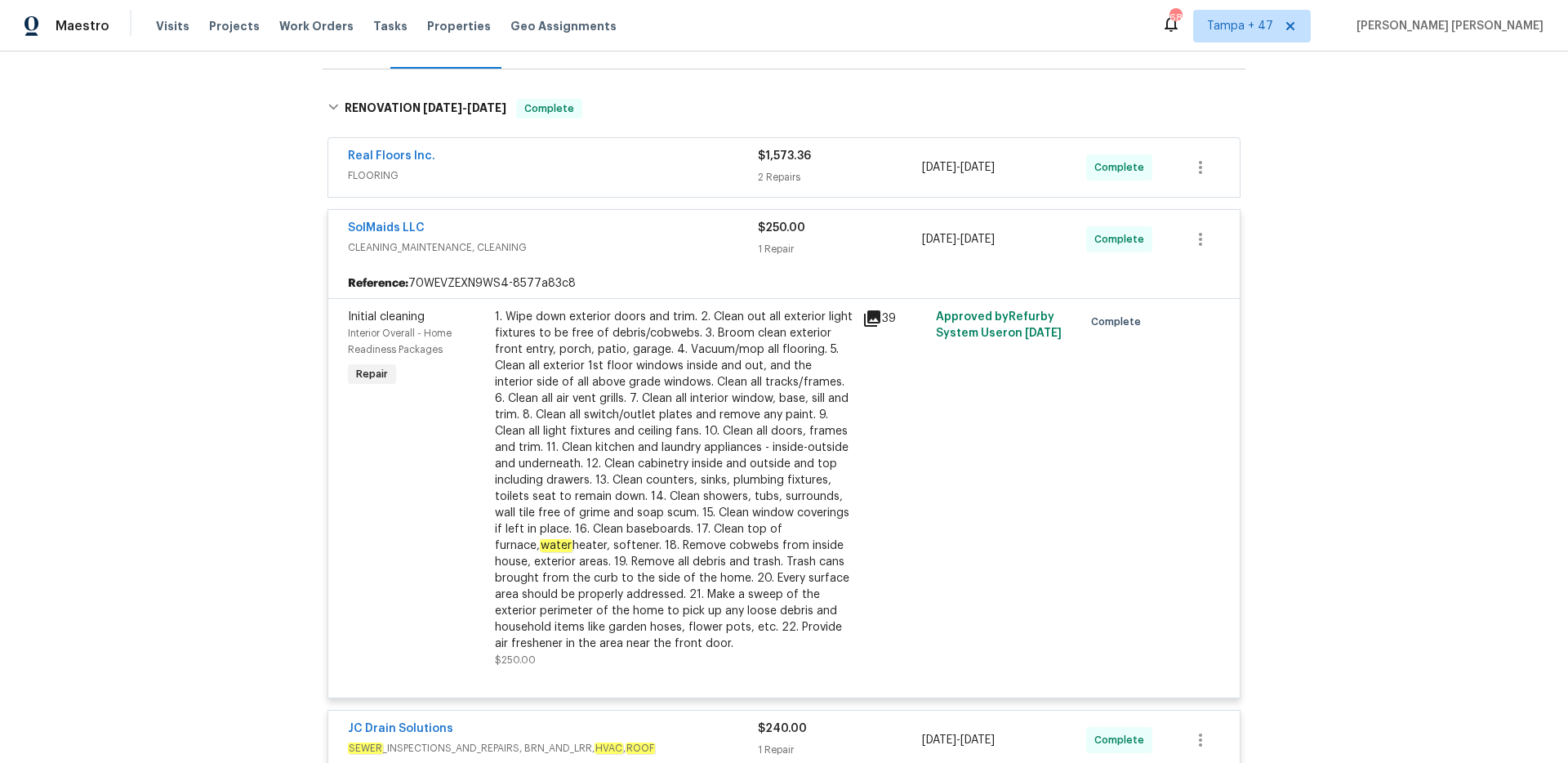
click at [724, 173] on span "FLOORING" at bounding box center [553, 175] width 410 height 16
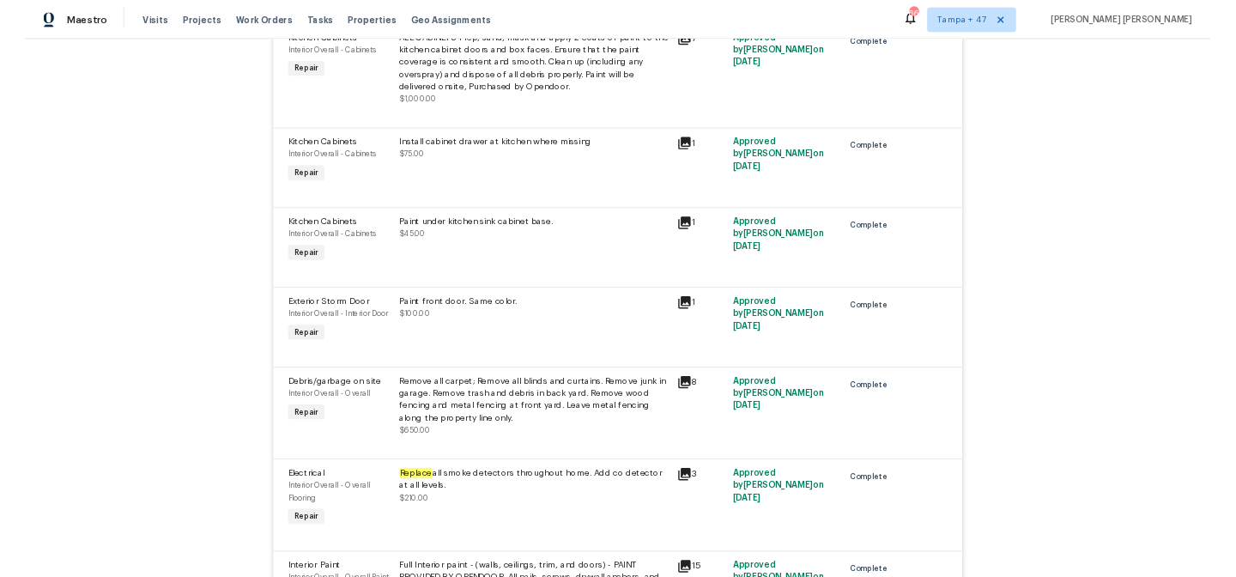
scroll to position [3420, 0]
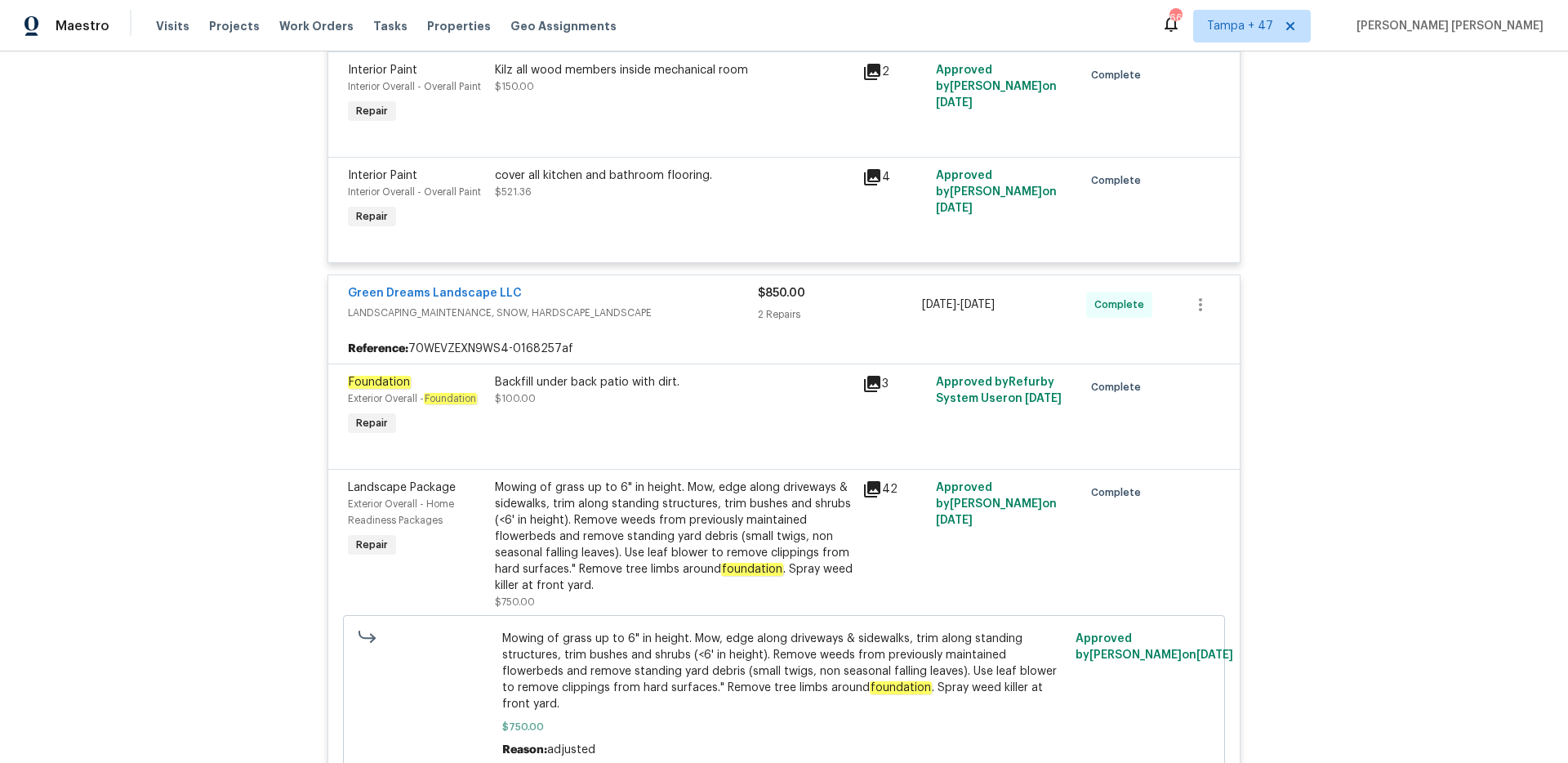
click at [211, 270] on div "Back to all projects 4150 Shining Way, Colorado Springs, CO 80916 3 Beds | 2 Ba…" at bounding box center [784, 407] width 1568 height 712
